Goal: Navigation & Orientation: Find specific page/section

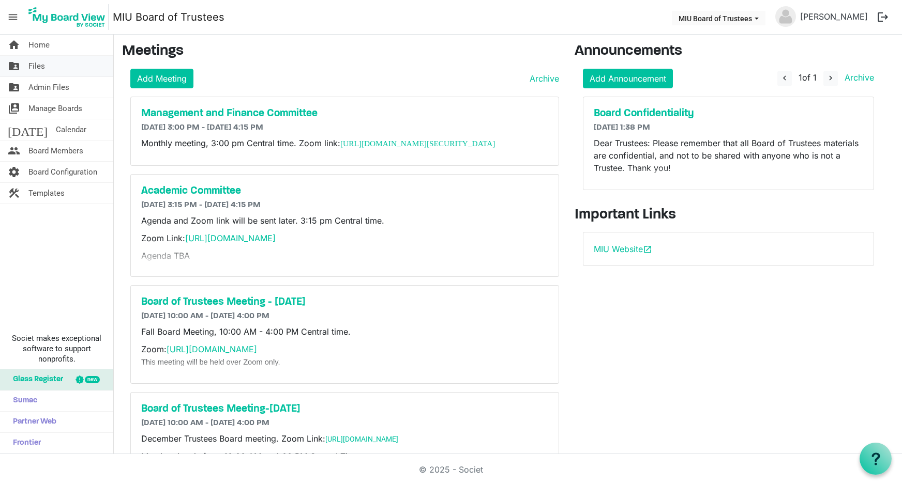
click at [37, 64] on span "Files" at bounding box center [36, 66] width 17 height 21
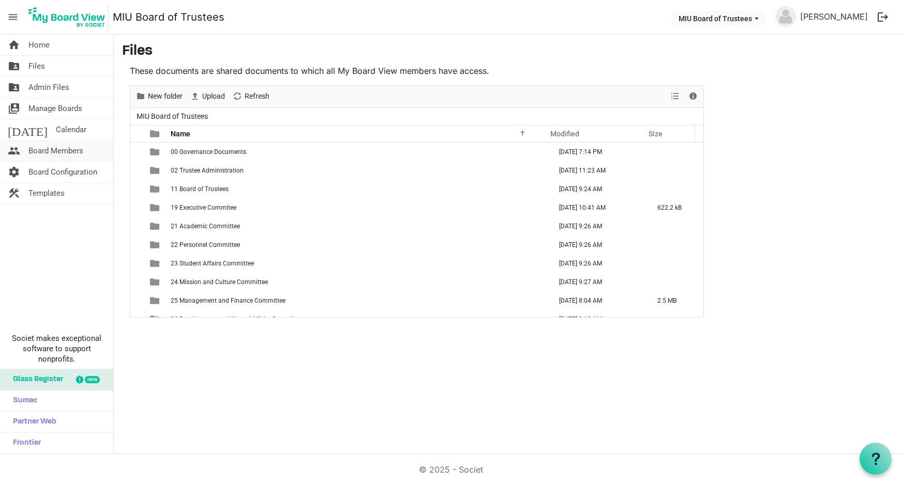
click at [56, 151] on span "Board Members" at bounding box center [55, 151] width 55 height 21
